Goal: Information Seeking & Learning: Understand process/instructions

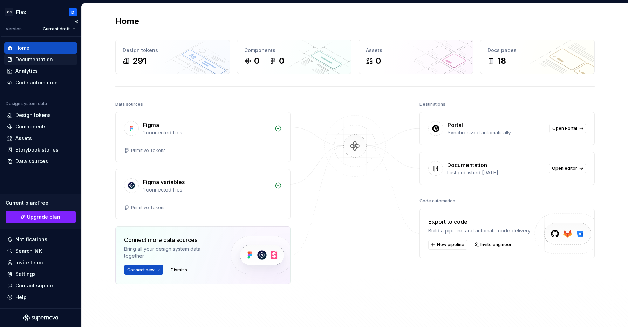
click at [36, 60] on div "Documentation" at bounding box center [34, 59] width 38 height 7
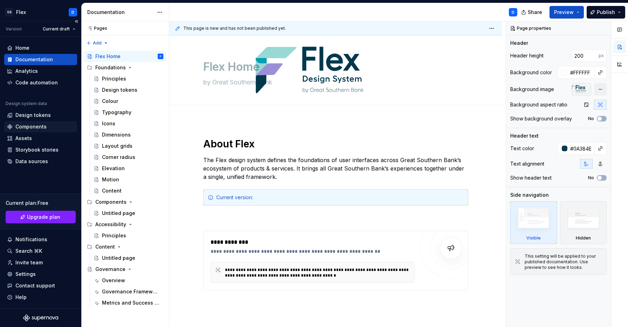
click at [23, 127] on div "Components" at bounding box center [30, 126] width 31 height 7
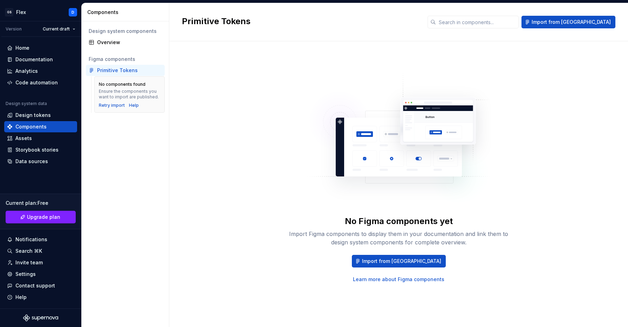
click at [114, 71] on div "Primitive Tokens" at bounding box center [117, 70] width 41 height 7
click at [102, 178] on div "Design system components Overview Figma components Primitive Tokens No componen…" at bounding box center [125, 174] width 87 height 306
click at [28, 140] on div "Assets" at bounding box center [23, 138] width 16 height 7
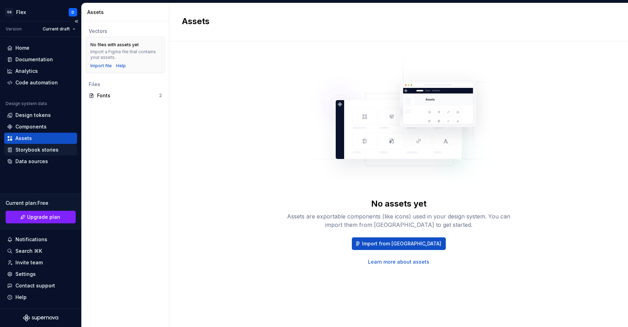
click at [41, 148] on div "Storybook stories" at bounding box center [36, 150] width 43 height 7
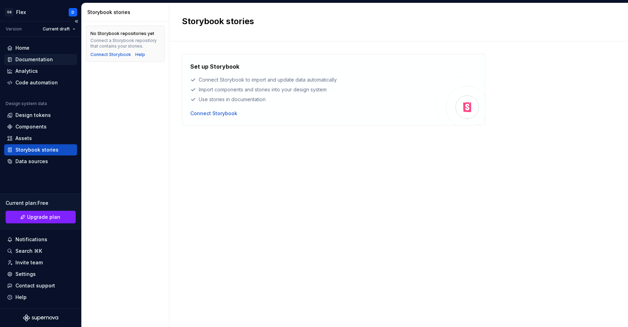
click at [33, 59] on div "Documentation" at bounding box center [34, 59] width 38 height 7
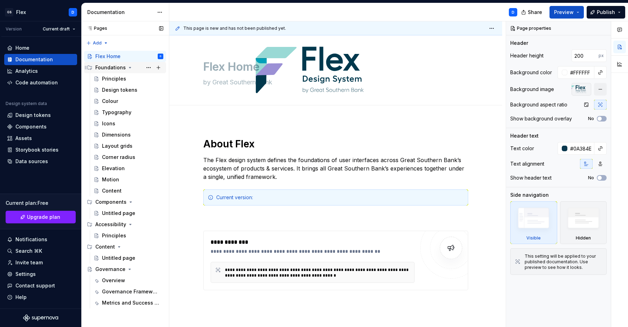
click at [129, 66] on icon "Page tree" at bounding box center [130, 68] width 6 height 6
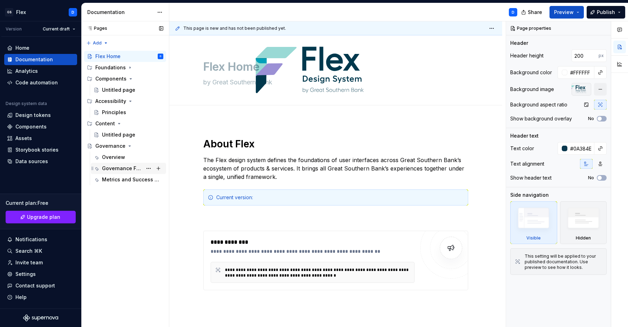
click at [129, 170] on div "Governance Framework" at bounding box center [122, 168] width 40 height 7
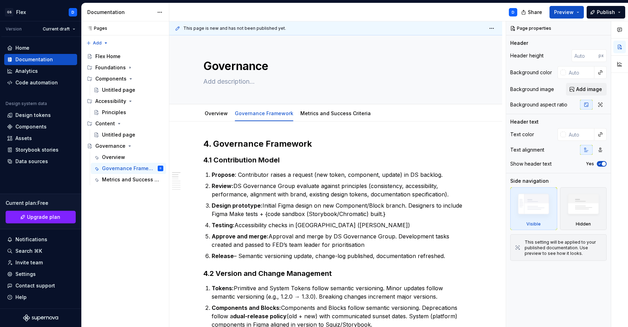
type textarea "*"
